Goal: Find contact information: Find contact information

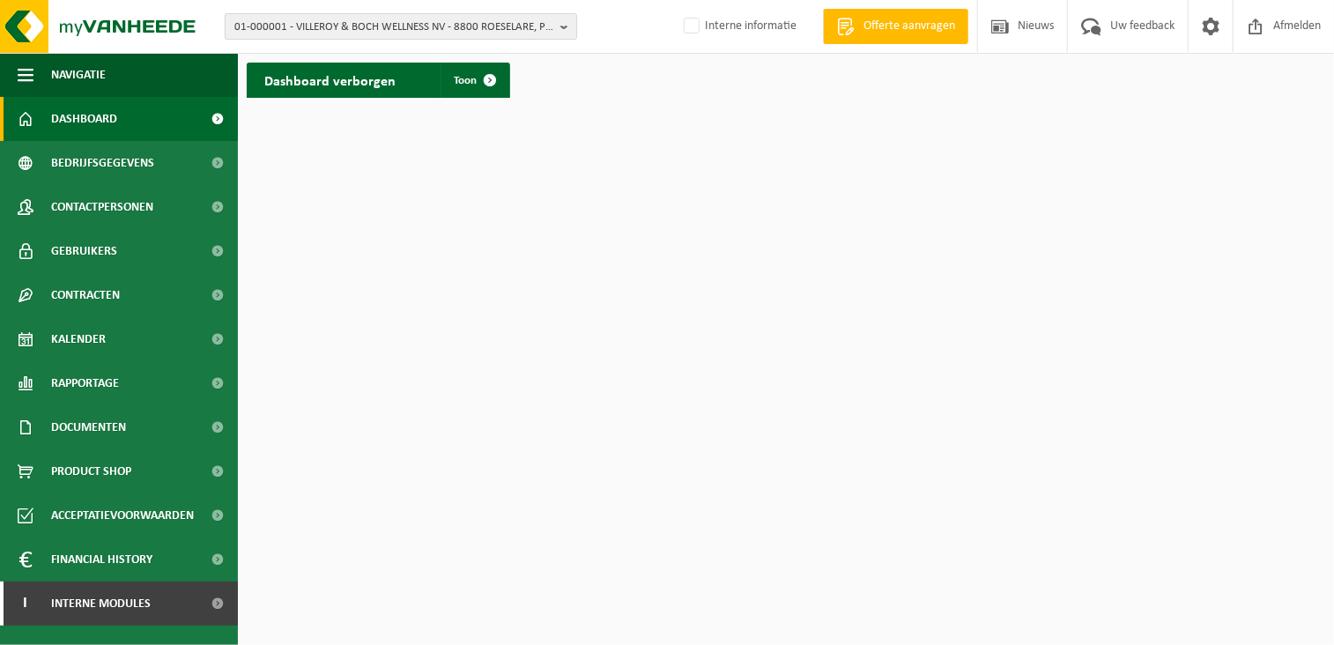
click at [264, 29] on span "01-000001 - VILLEROY & BOCH WELLNESS NV - 8800 ROESELARE, POPULIERSTRAAT 1" at bounding box center [393, 27] width 319 height 26
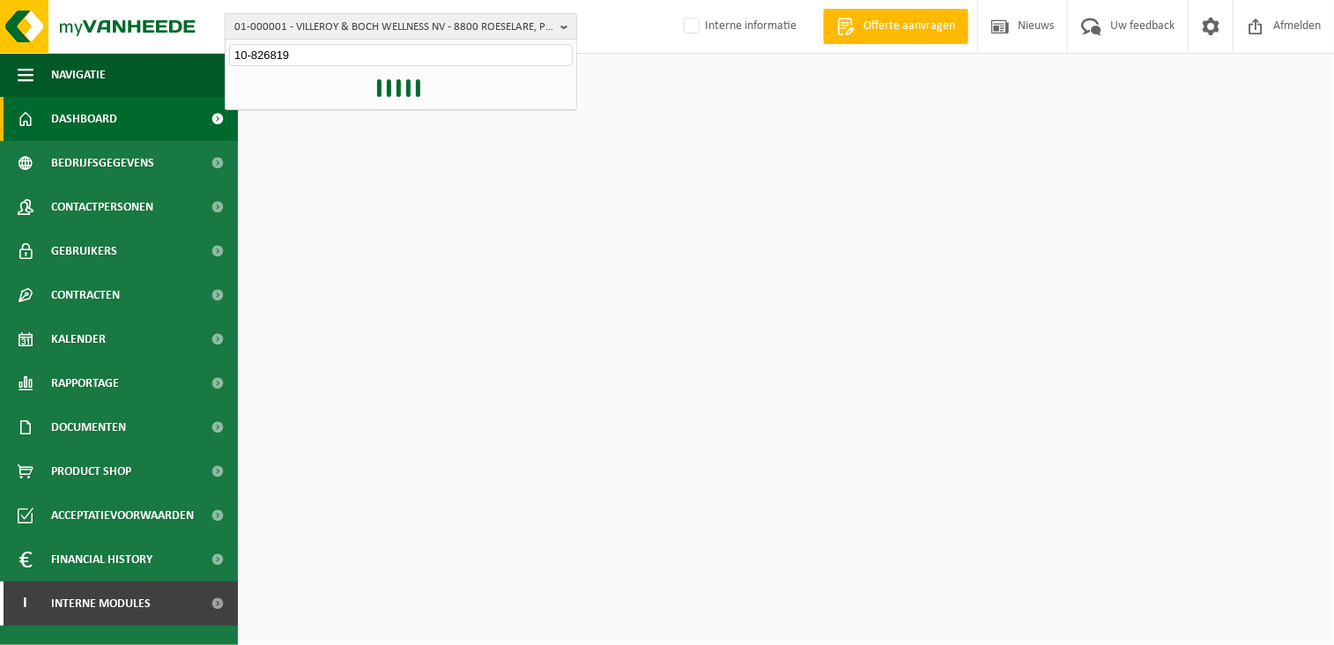
type input "10-826819"
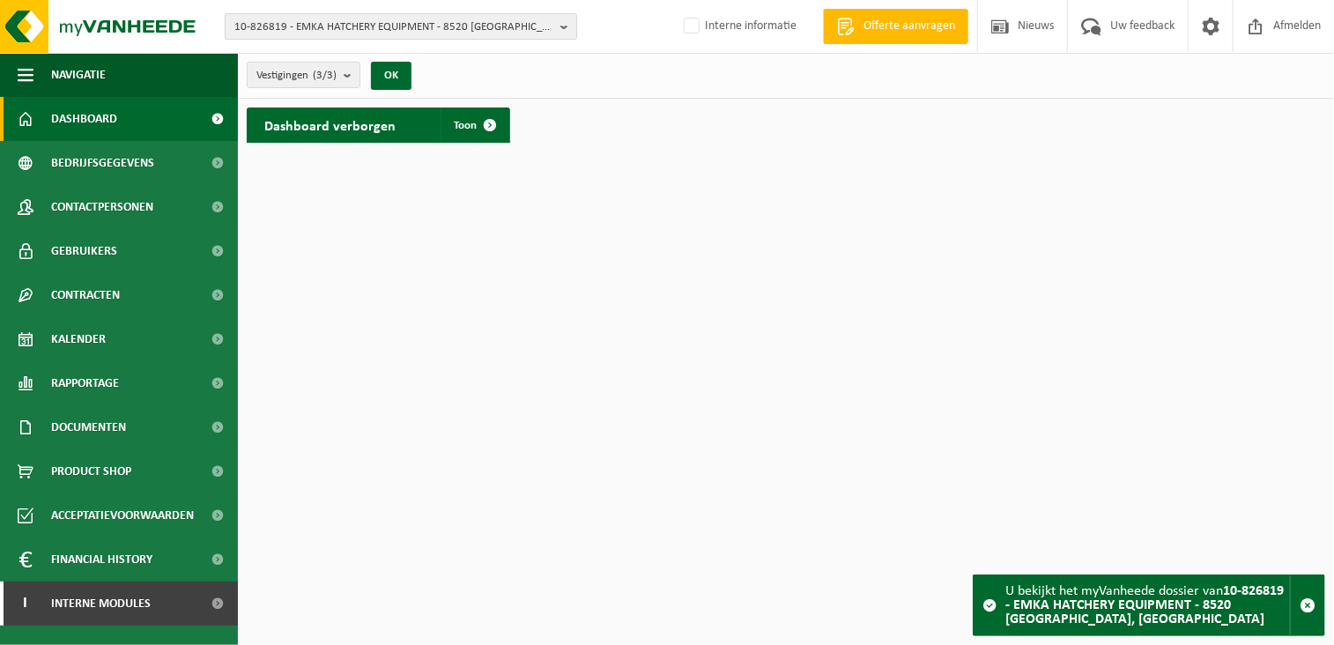
click at [424, 24] on span "10-826819 - EMKA HATCHERY EQUIPMENT - 8520 KUURNE, NOORDLAAN 8" at bounding box center [393, 27] width 319 height 26
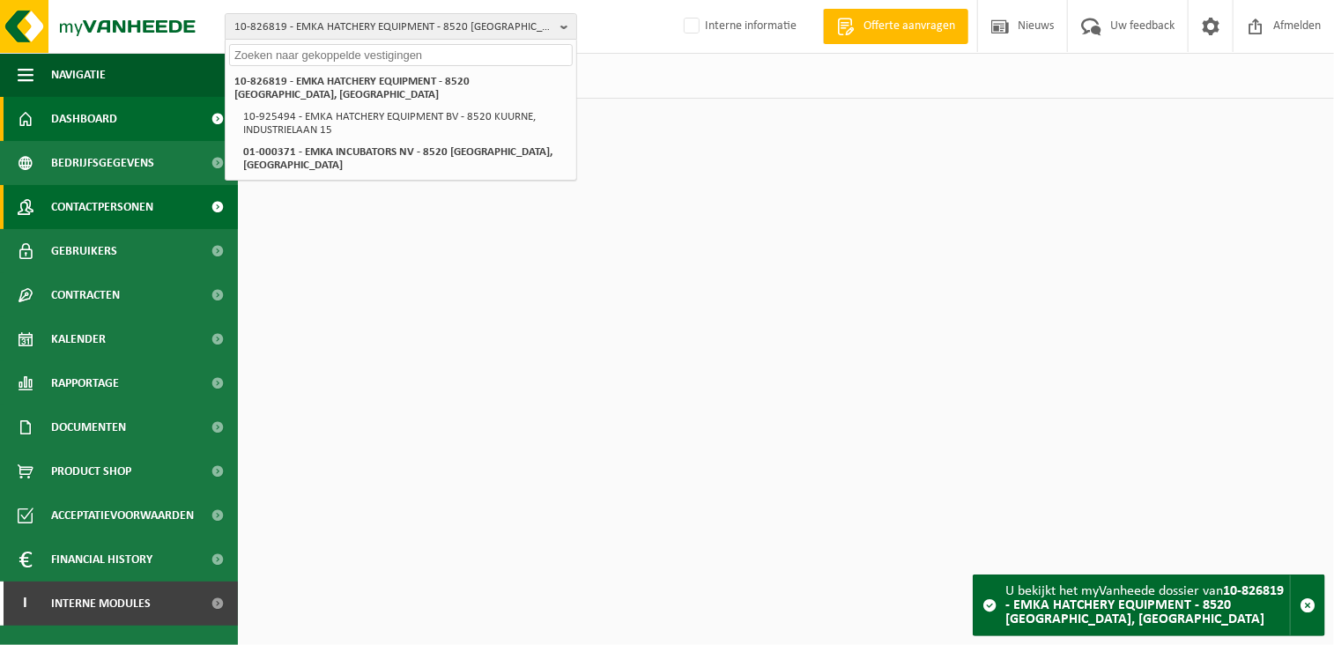
click at [137, 215] on span "Contactpersonen" at bounding box center [102, 207] width 102 height 44
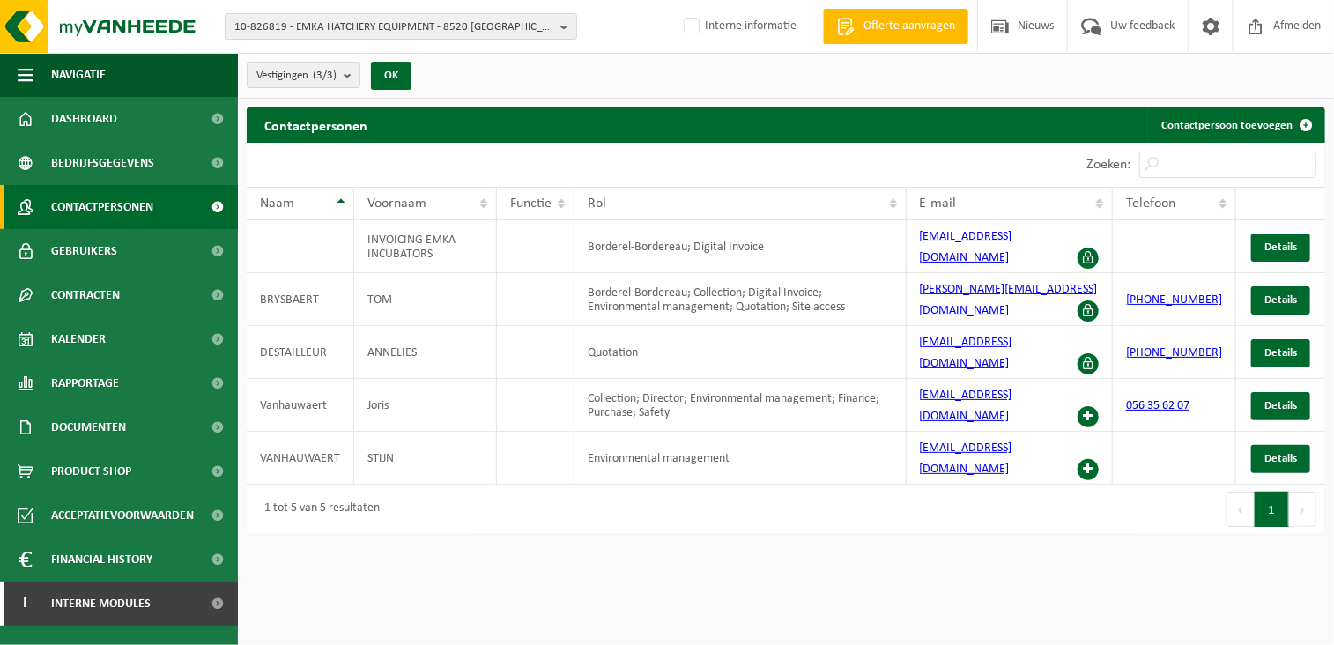
click at [607, 584] on html "10-826819 - EMKA HATCHERY EQUIPMENT - 8520 KUURNE, NOORDLAAN 8 10-826819 - EMKA…" at bounding box center [667, 322] width 1334 height 645
